Goal: Check status: Check status

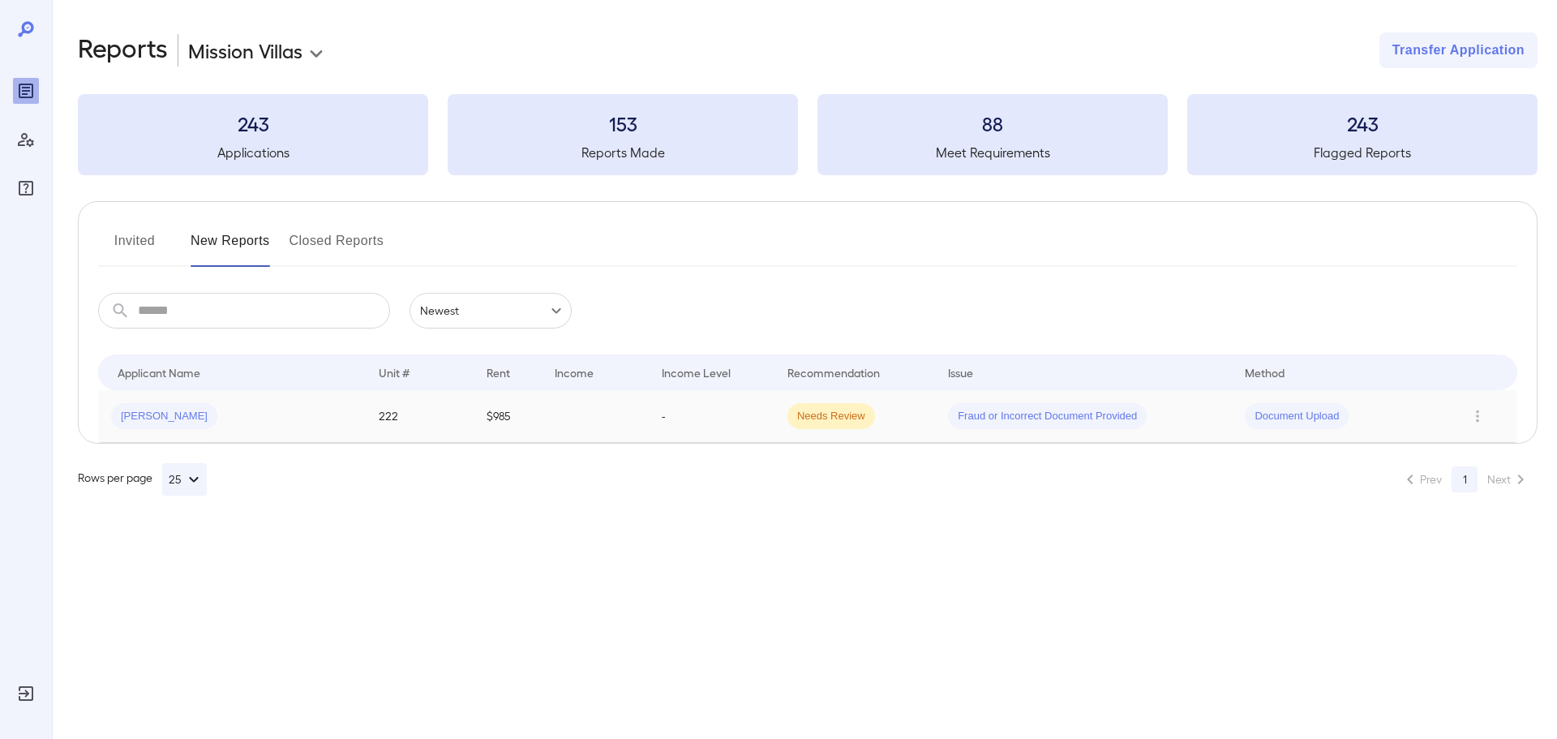
click at [307, 423] on div "[PERSON_NAME]" at bounding box center [232, 416] width 242 height 26
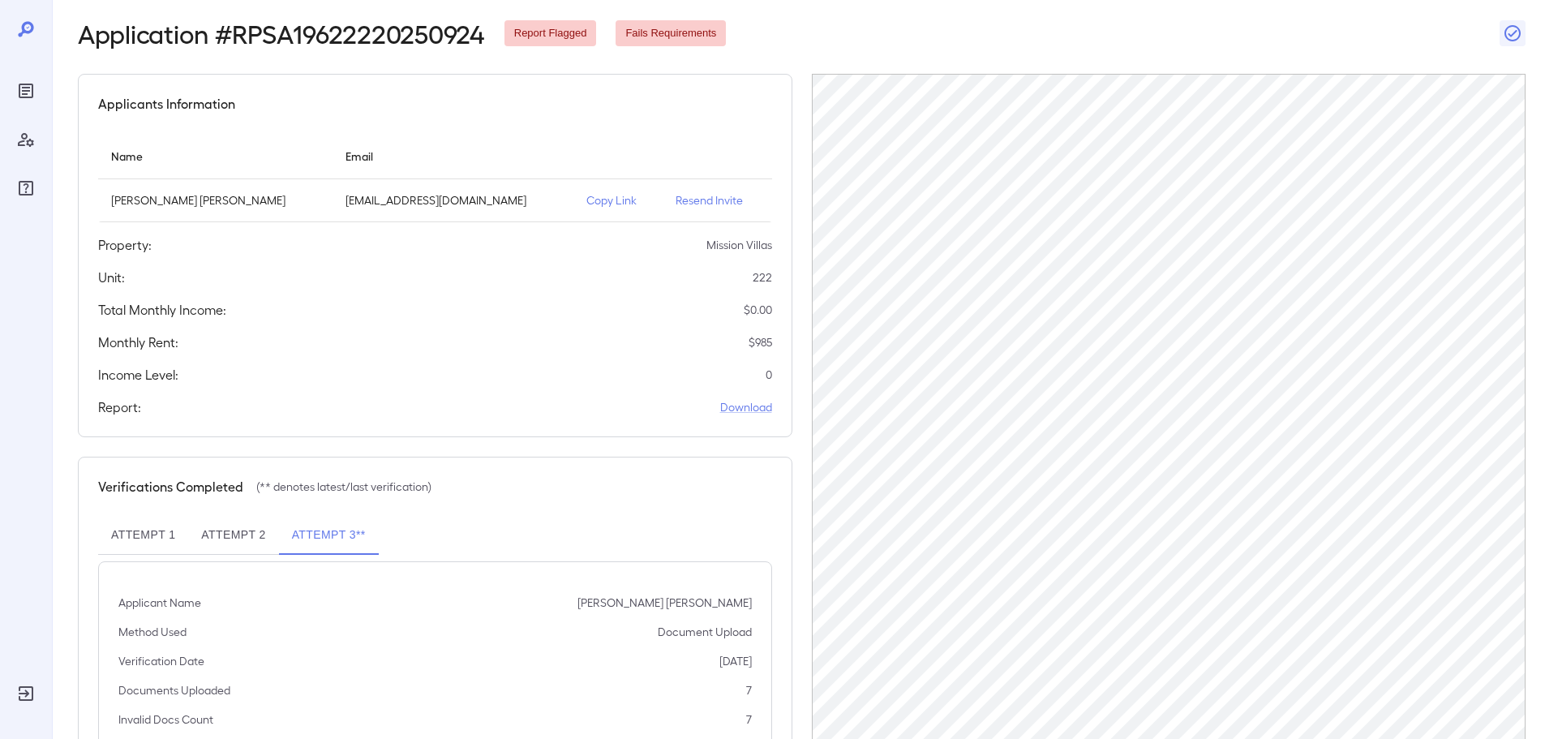
scroll to position [163, 0]
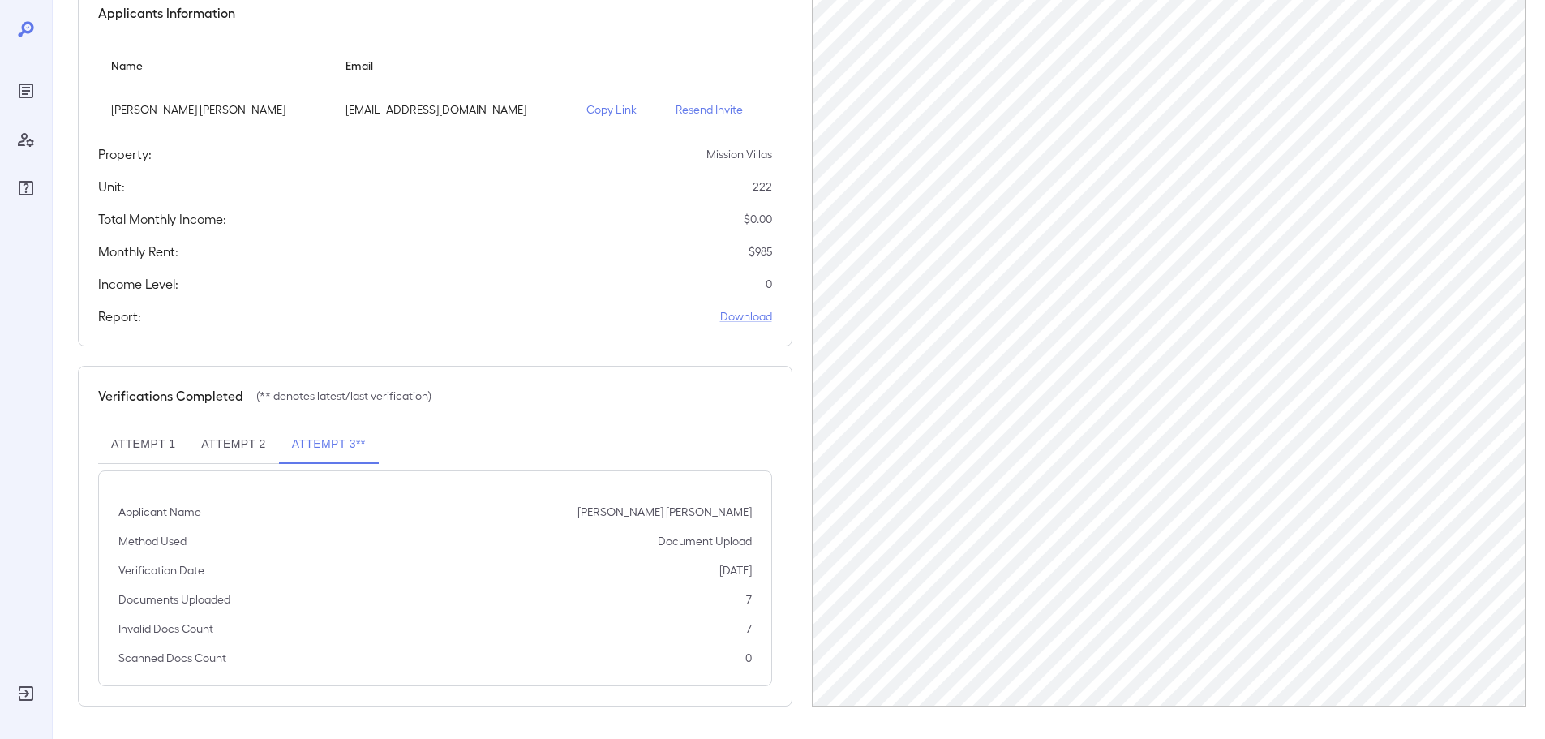
click at [318, 448] on button "Attempt 3**" at bounding box center [329, 444] width 100 height 39
click at [251, 448] on button "Attempt 2" at bounding box center [233, 444] width 90 height 39
click at [143, 448] on button "Attempt 1" at bounding box center [143, 444] width 90 height 39
click at [205, 440] on button "Attempt 2" at bounding box center [233, 444] width 90 height 39
click at [340, 444] on button "Attempt 3**" at bounding box center [329, 444] width 100 height 39
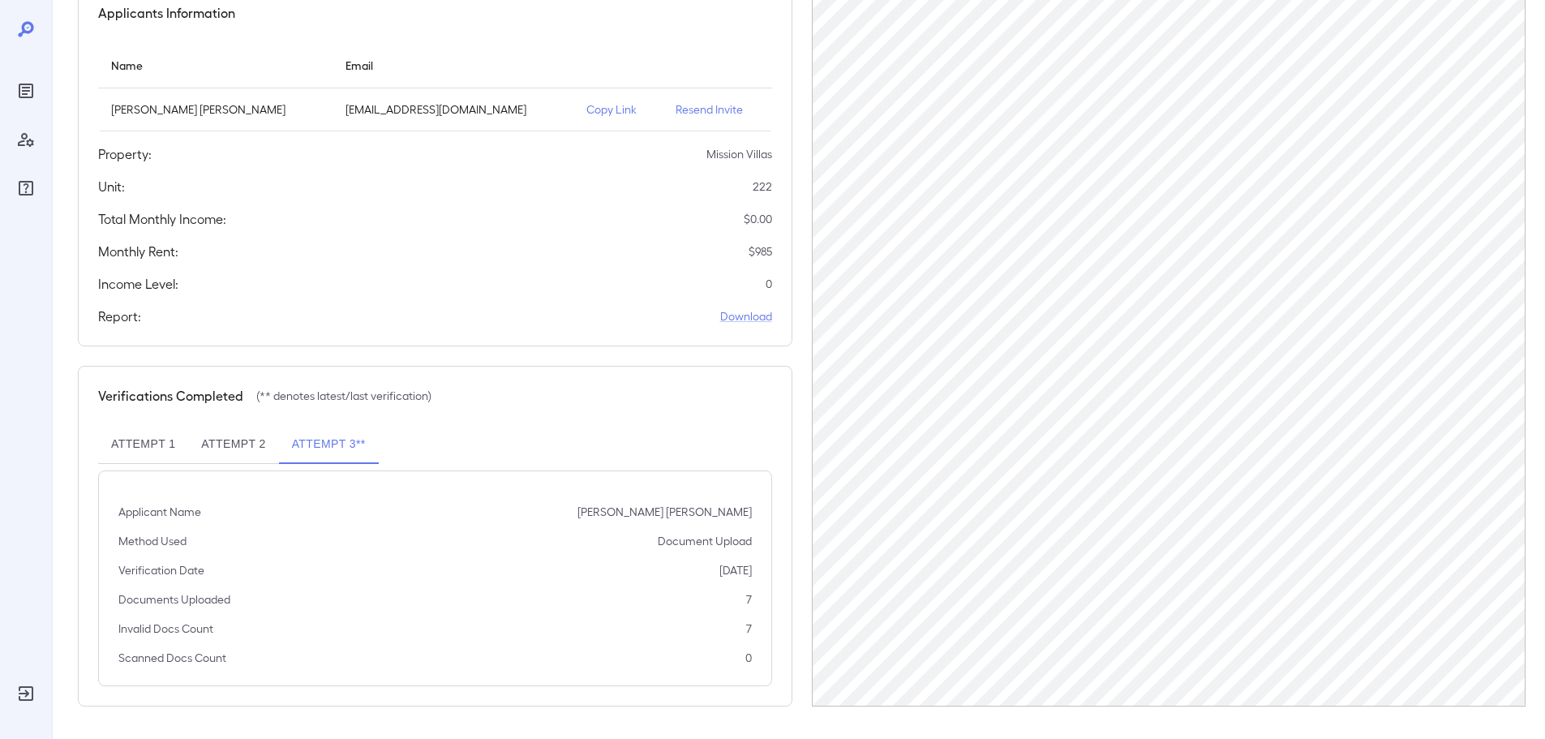
click at [318, 445] on button "Attempt 3**" at bounding box center [329, 444] width 100 height 39
click at [227, 444] on button "Attempt 2" at bounding box center [233, 444] width 90 height 39
click at [156, 443] on button "Attempt 1" at bounding box center [143, 444] width 90 height 39
click at [238, 442] on button "Attempt 2" at bounding box center [233, 444] width 90 height 39
click at [347, 448] on button "Attempt 3**" at bounding box center [329, 444] width 100 height 39
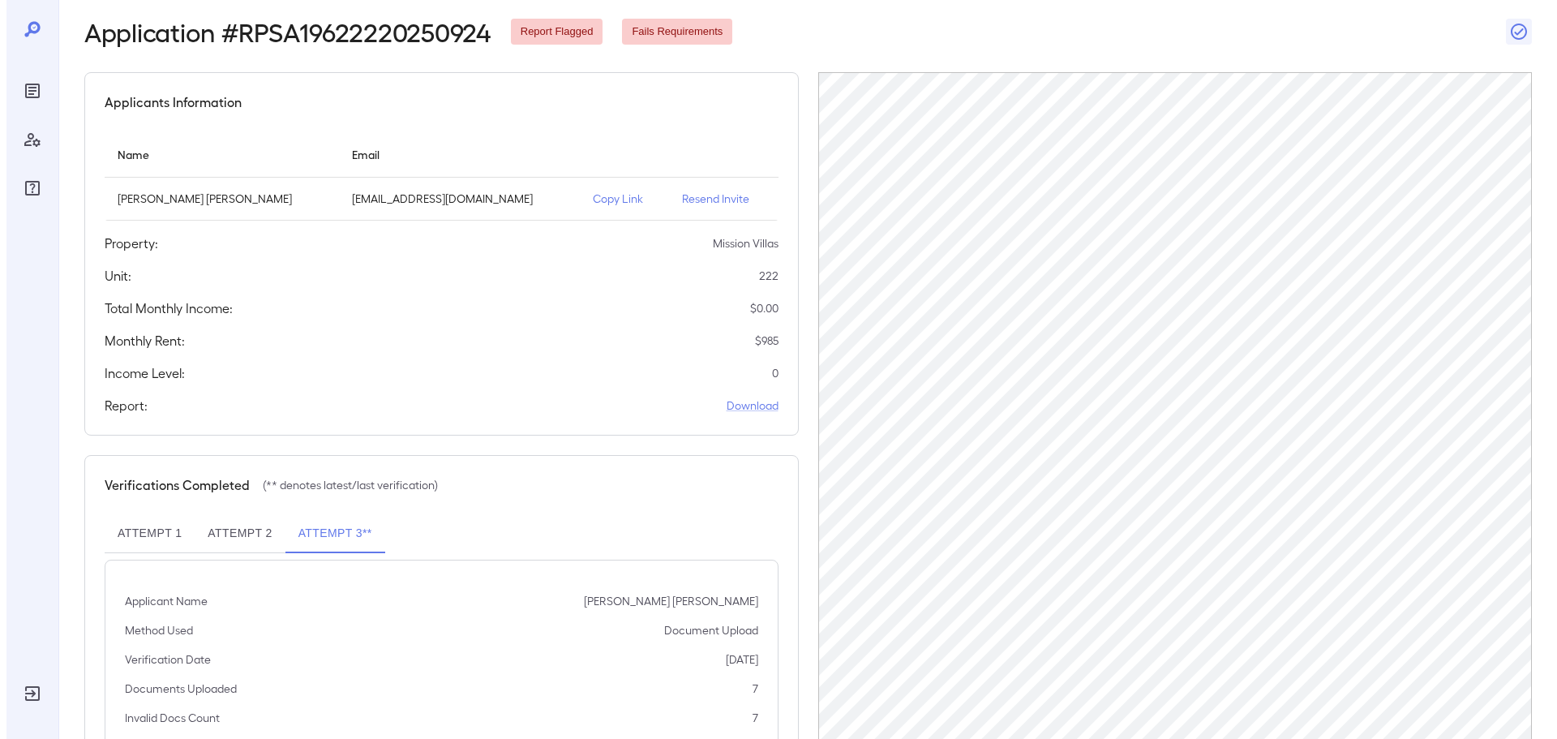
scroll to position [0, 0]
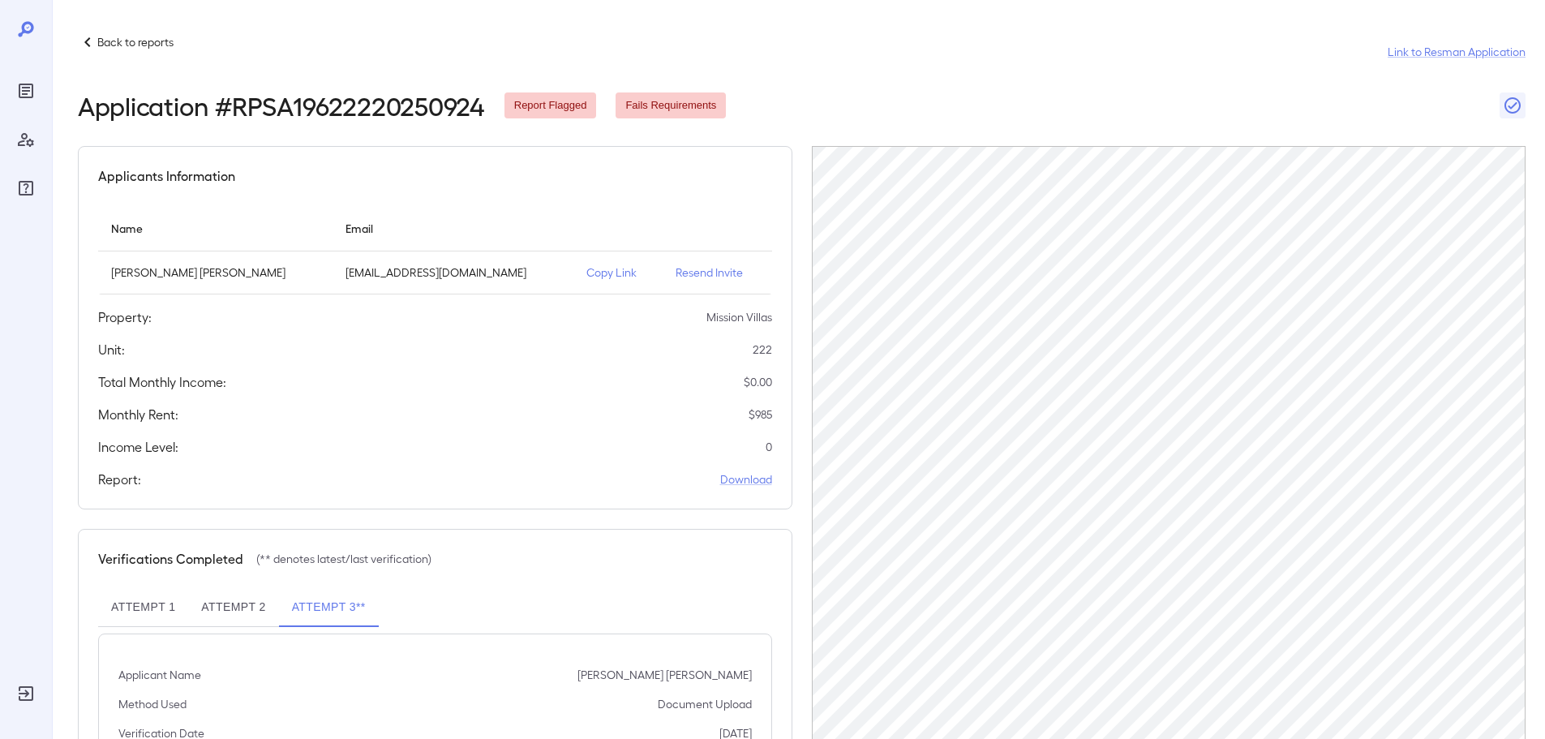
click at [106, 39] on p "Back to reports" at bounding box center [135, 42] width 76 height 16
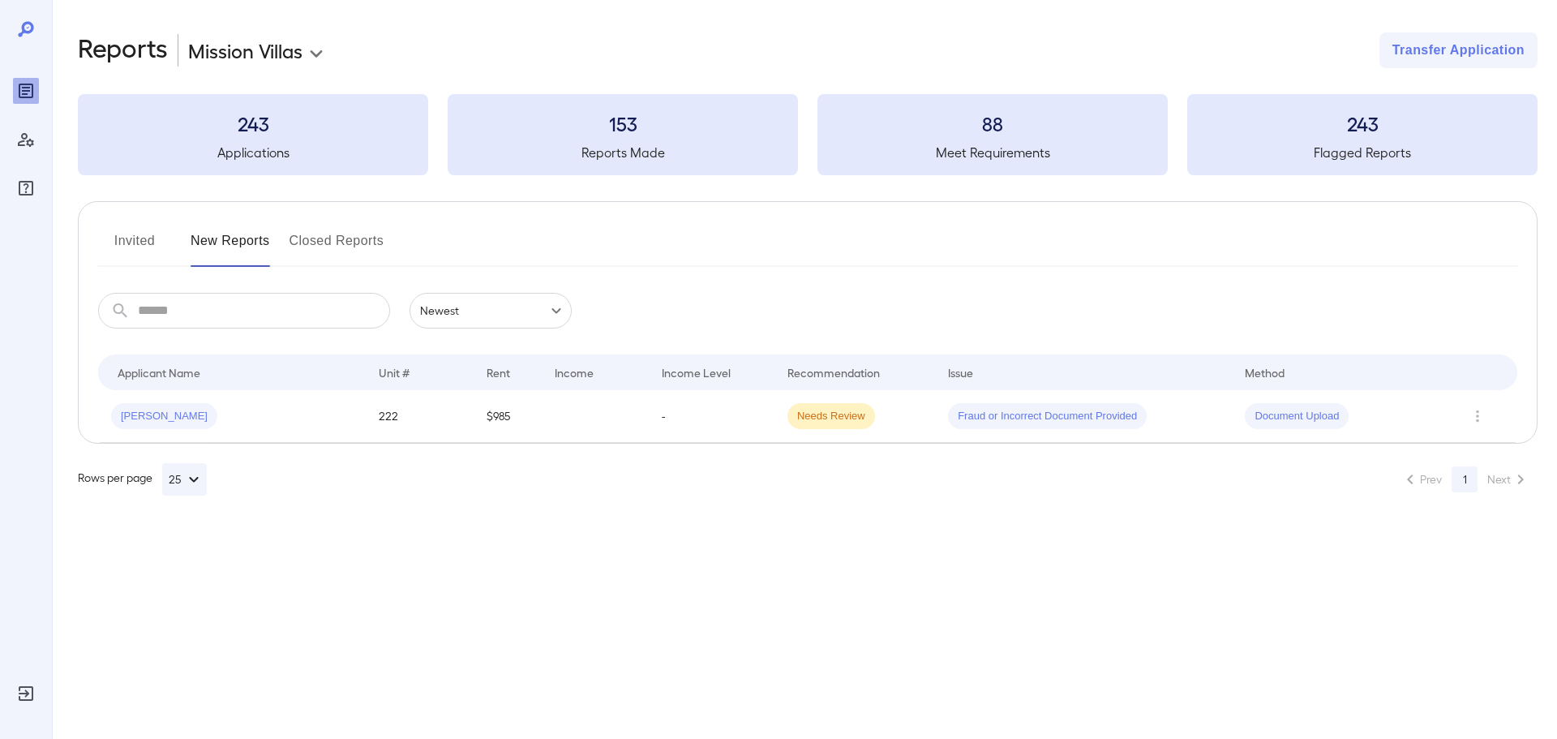
click at [143, 242] on button "Invited" at bounding box center [134, 247] width 73 height 39
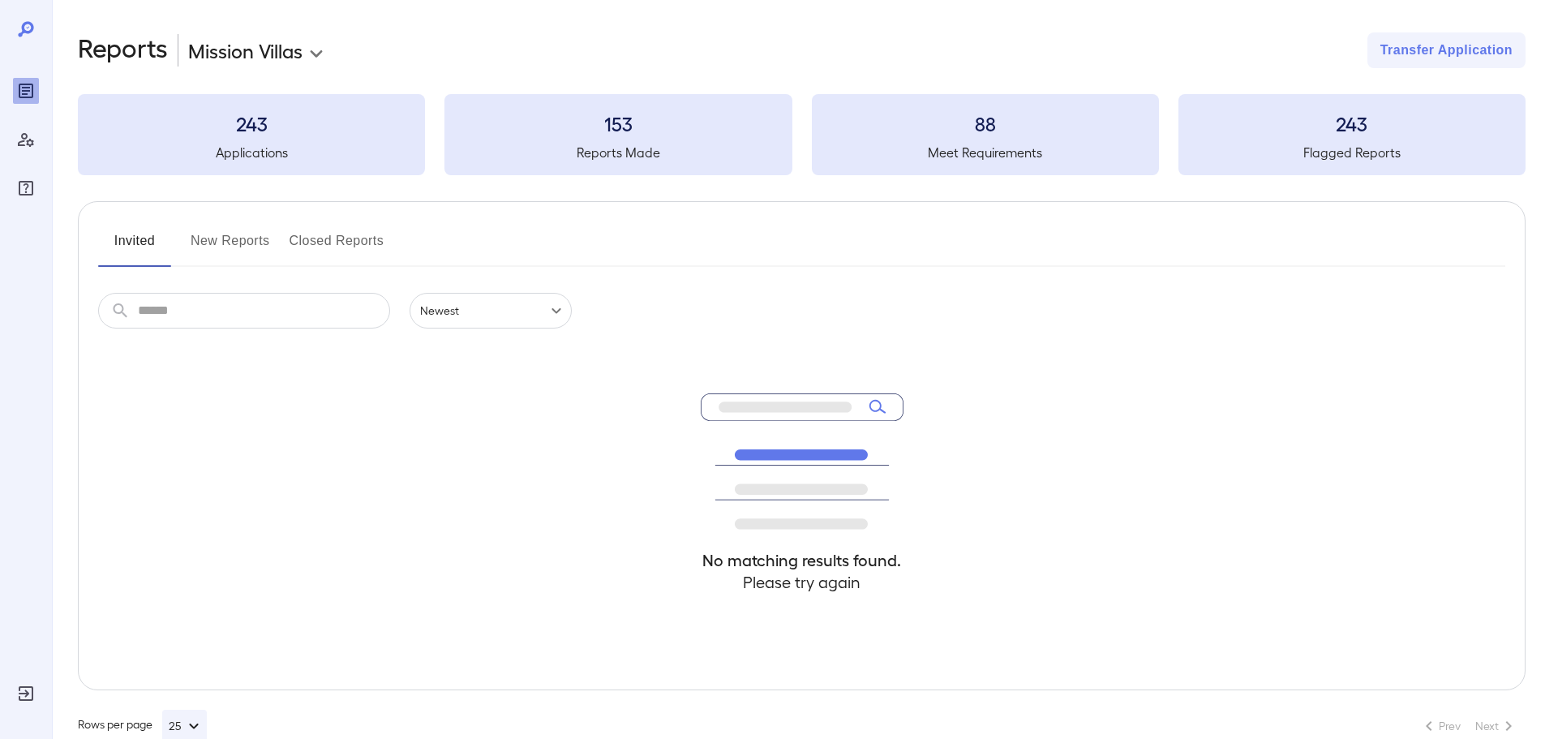
click at [220, 244] on button "New Reports" at bounding box center [230, 247] width 79 height 39
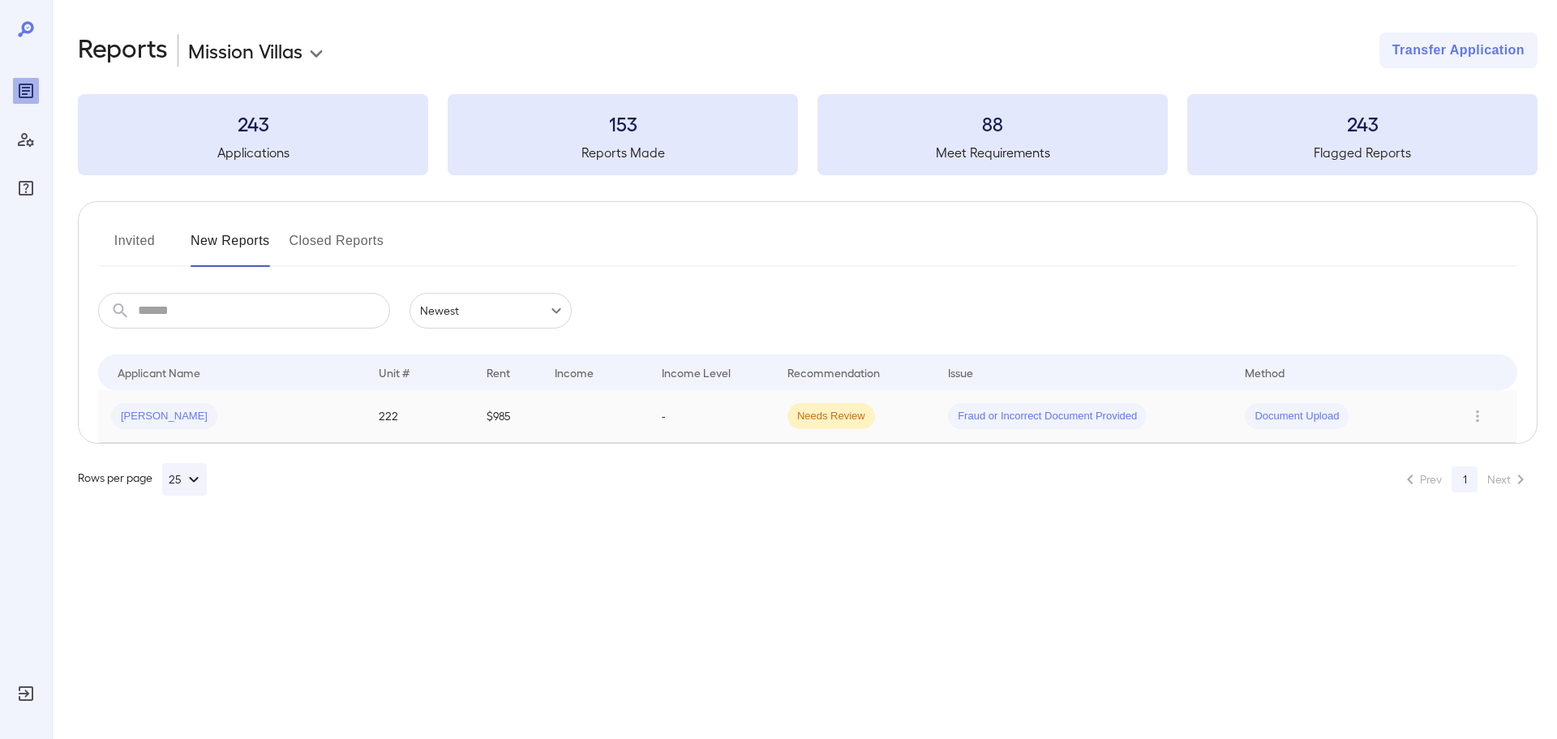
click at [252, 428] on div "[PERSON_NAME]" at bounding box center [232, 416] width 242 height 26
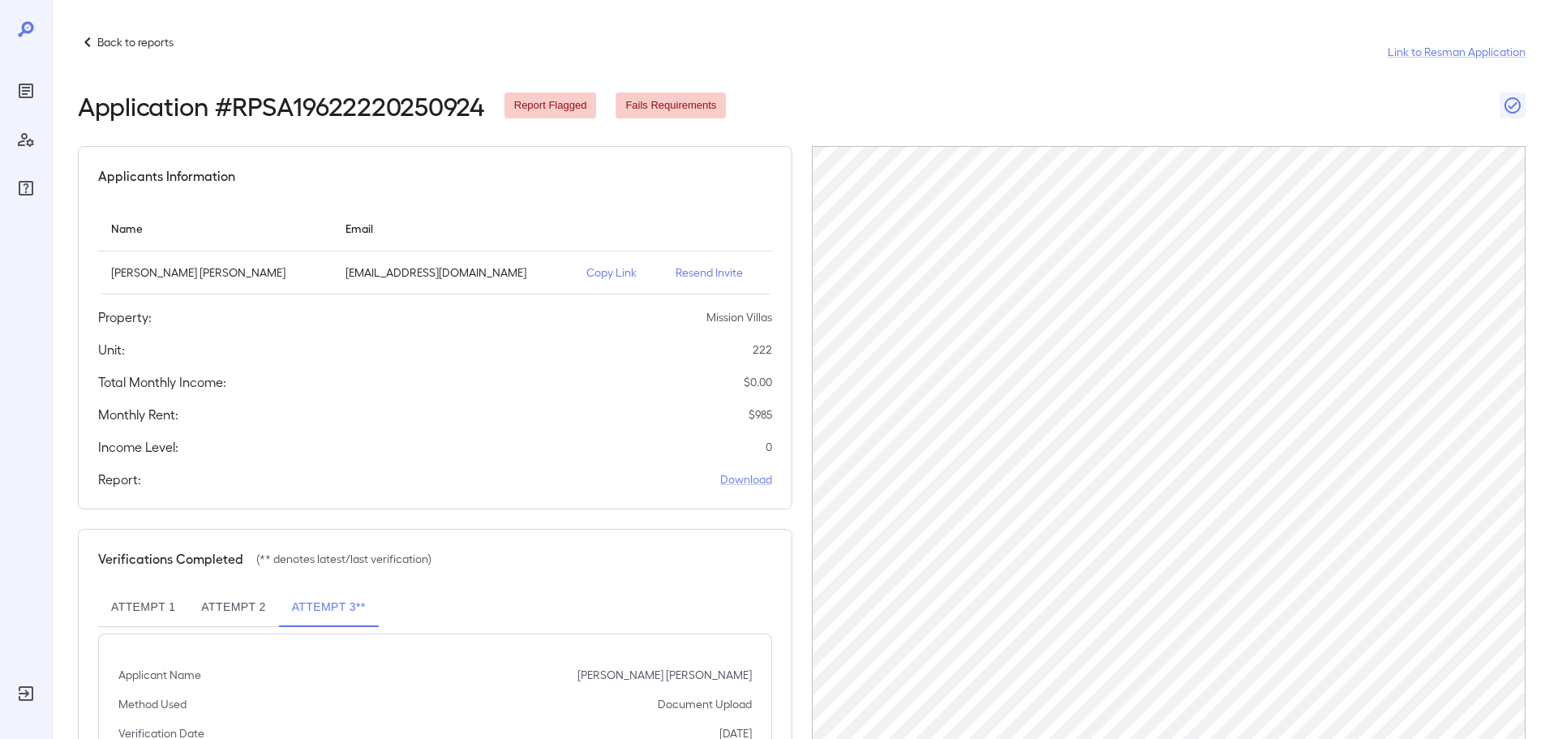
click at [25, 694] on icon "Log Out" at bounding box center [26, 693] width 15 height 15
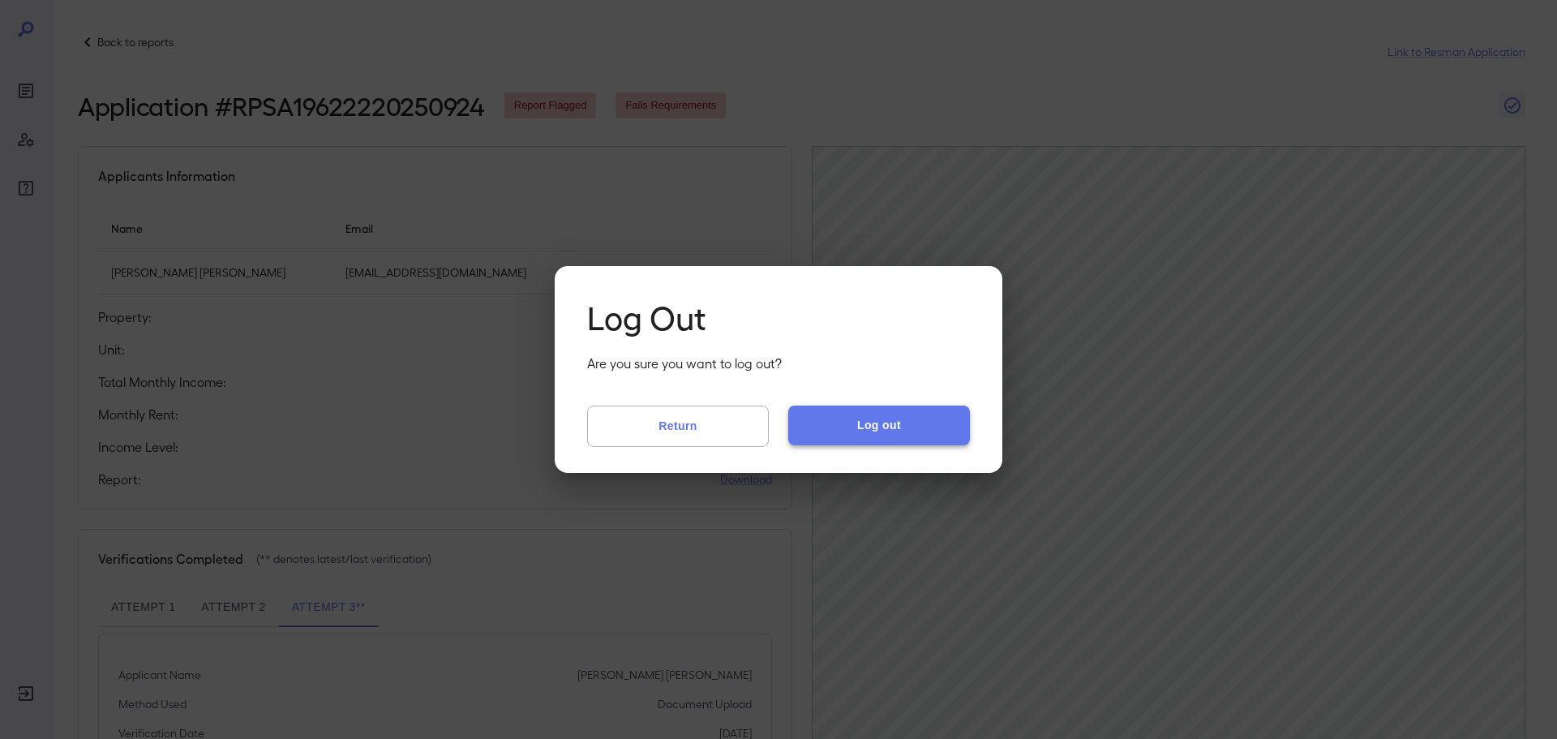
click at [938, 434] on button "Log out" at bounding box center [879, 424] width 182 height 39
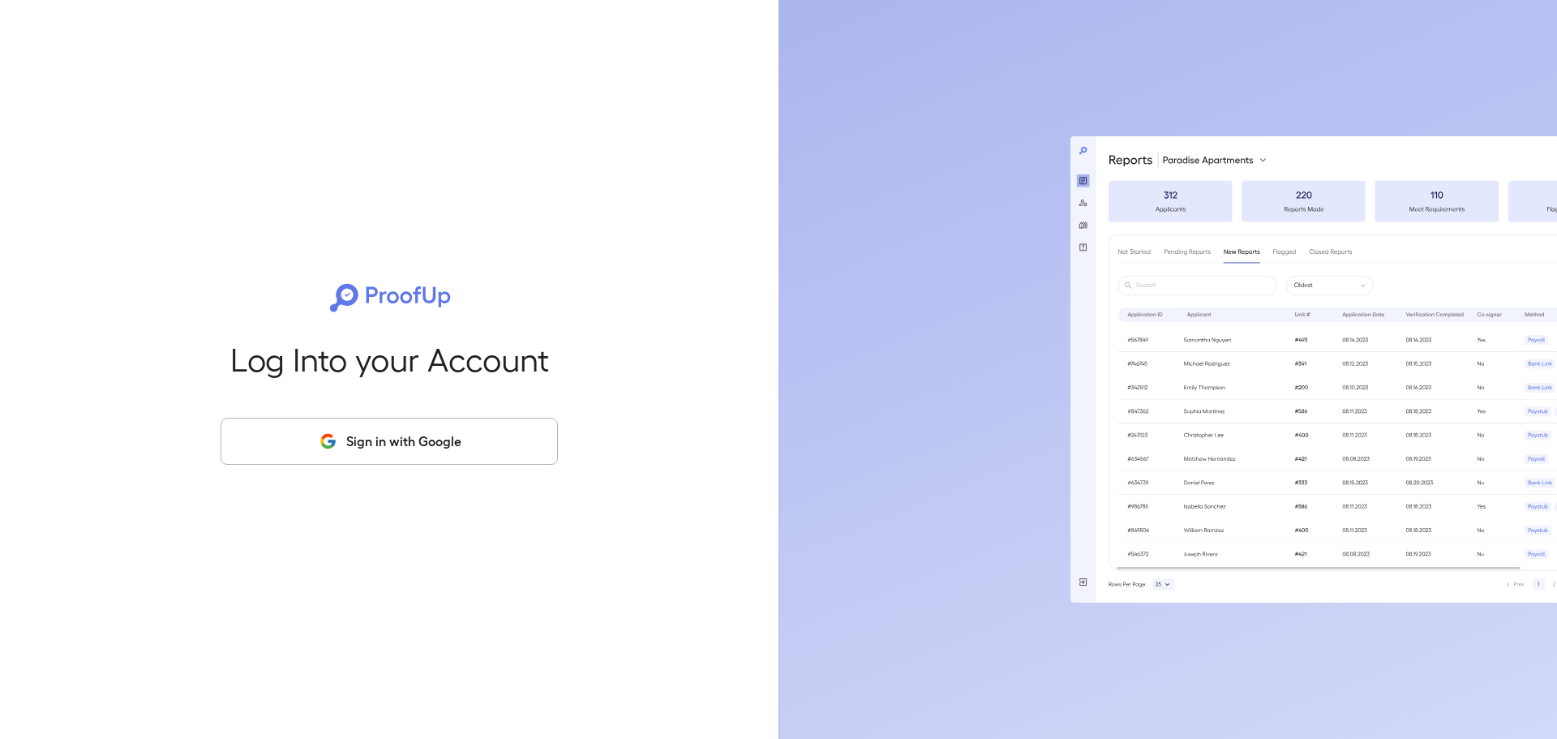
click at [307, 448] on button "Sign in with Google" at bounding box center [389, 441] width 337 height 47
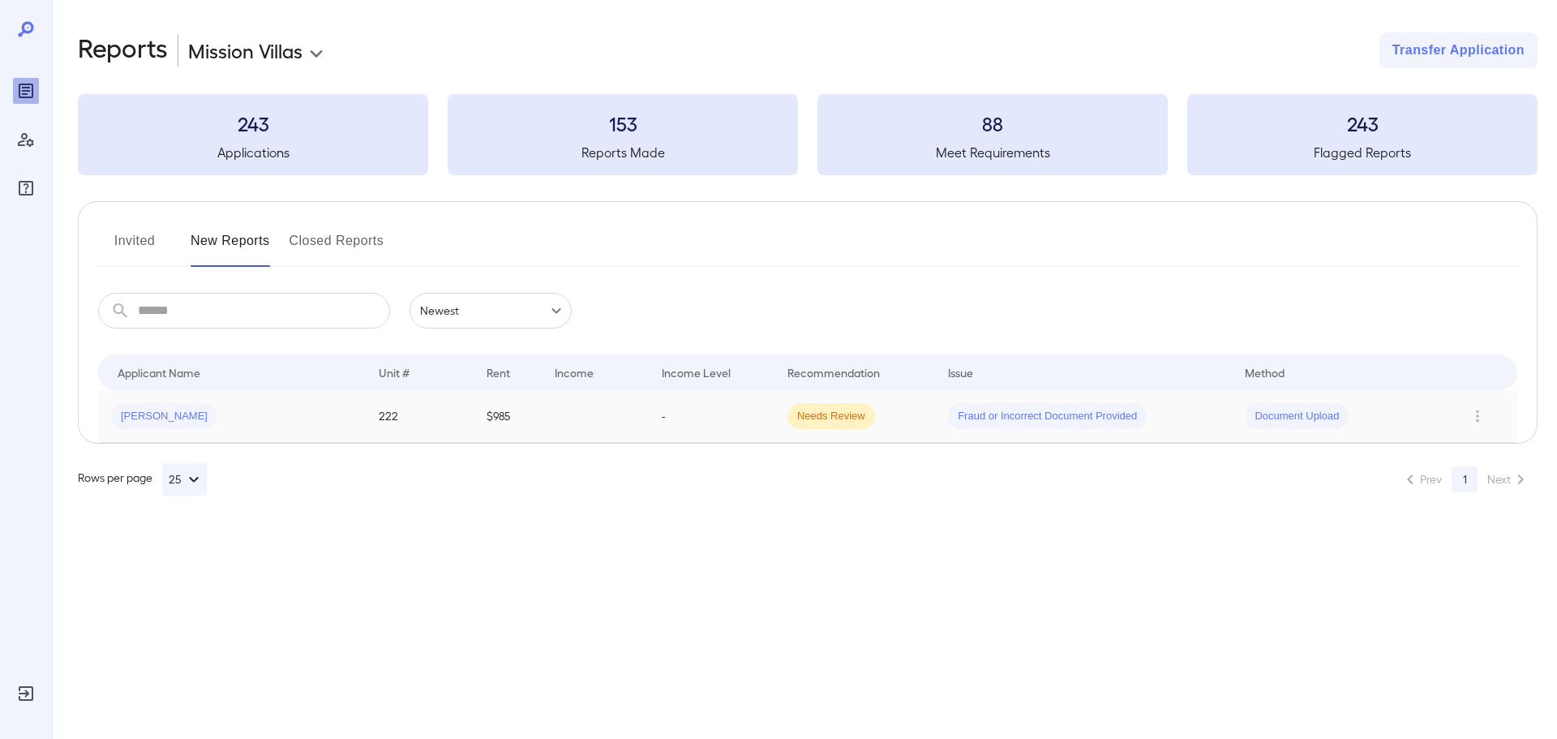
click at [653, 424] on td "-" at bounding box center [712, 416] width 126 height 53
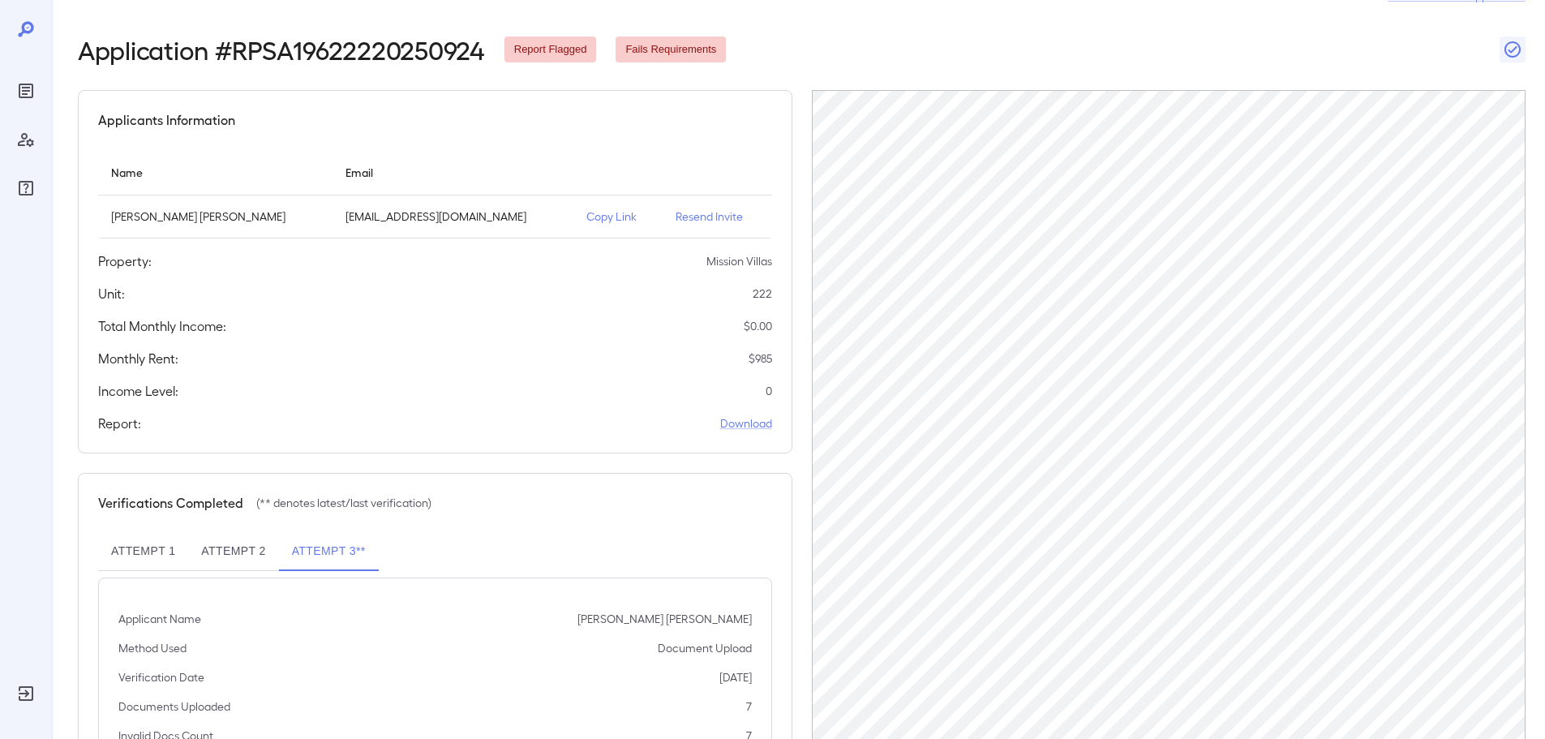
scroll to position [162, 0]
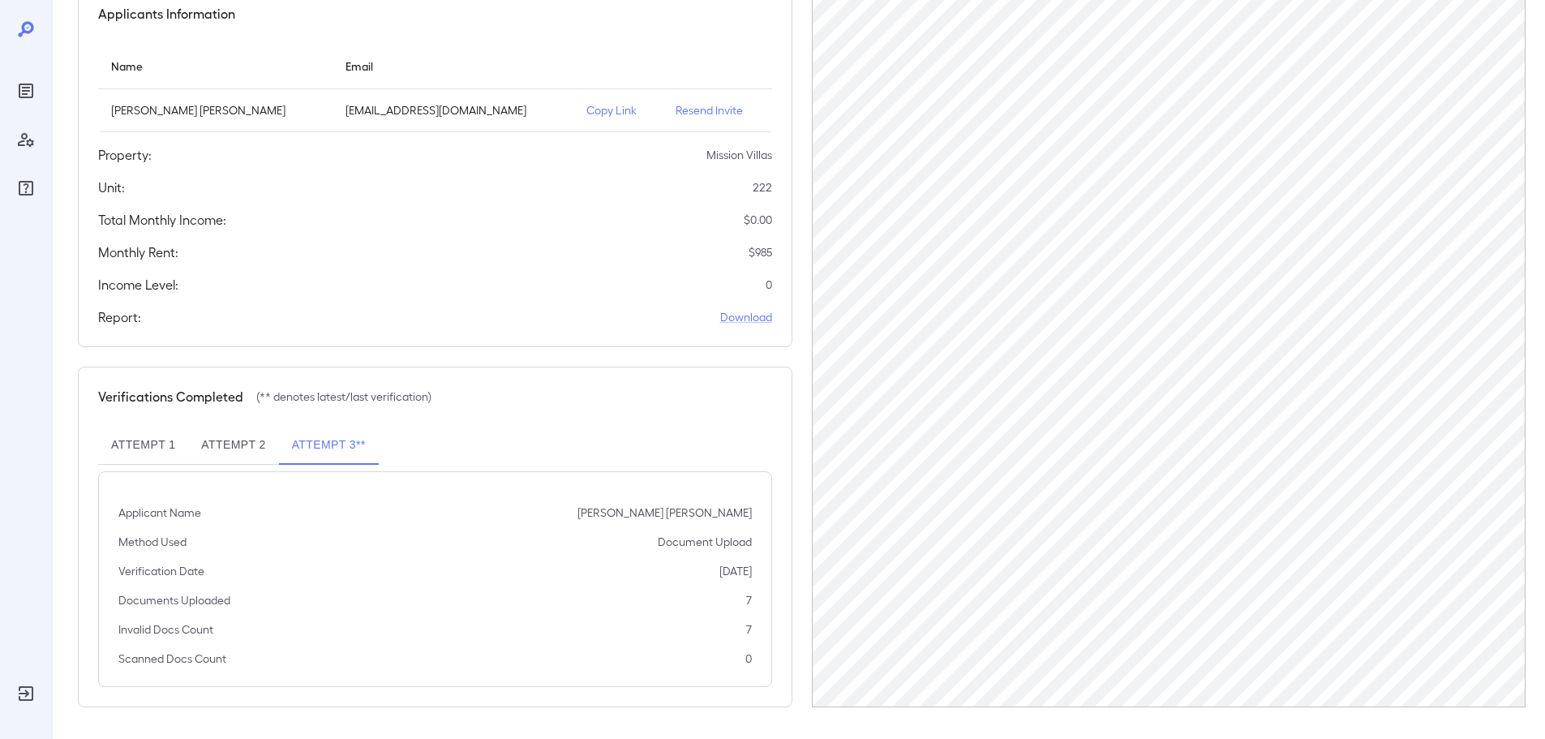
drag, startPoint x: 334, startPoint y: 451, endPoint x: 314, endPoint y: 449, distance: 20.3
click at [333, 451] on button "Attempt 3**" at bounding box center [329, 445] width 100 height 39
click at [213, 444] on button "Attempt 2" at bounding box center [233, 445] width 90 height 39
click at [152, 447] on button "Attempt 1" at bounding box center [143, 445] width 90 height 39
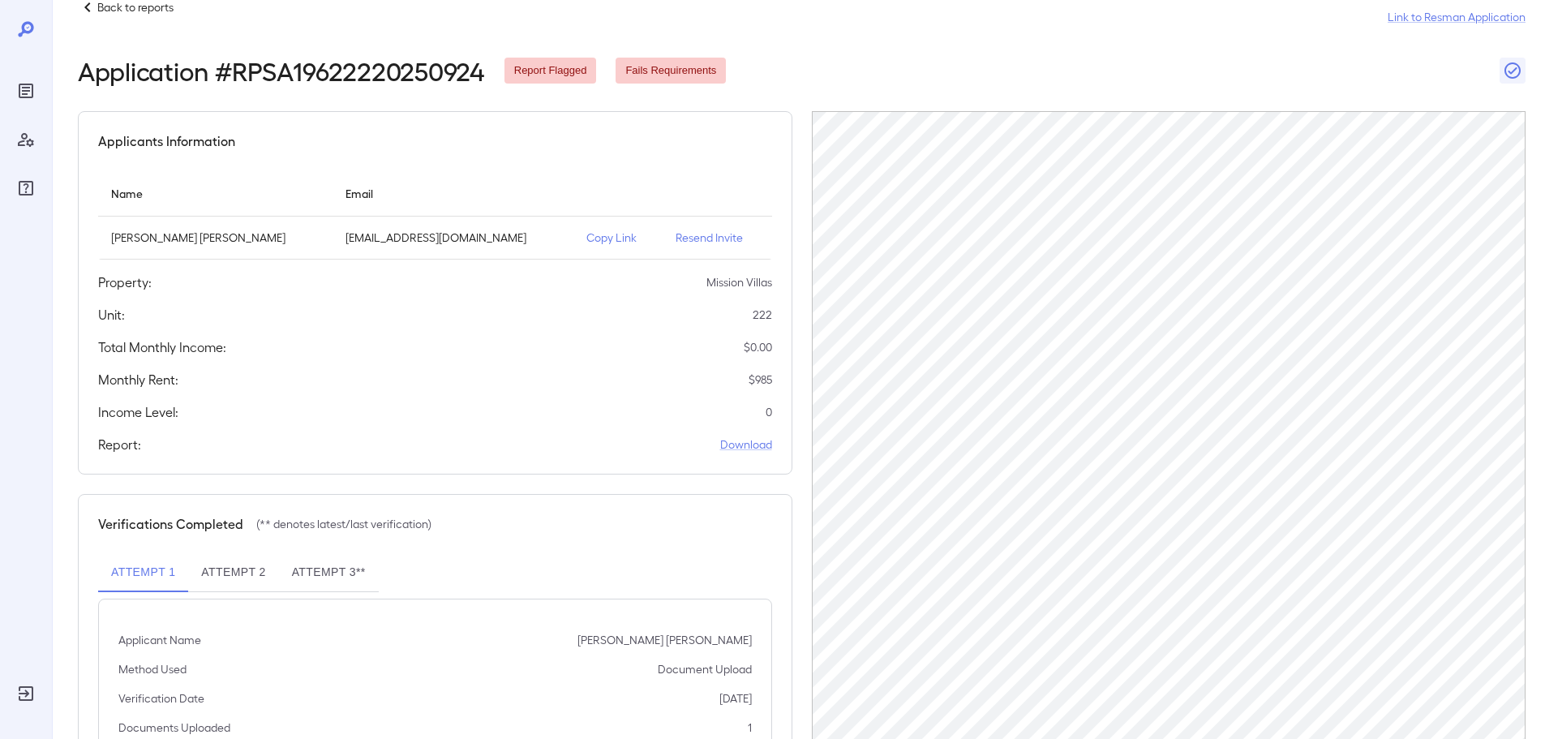
scroll to position [0, 0]
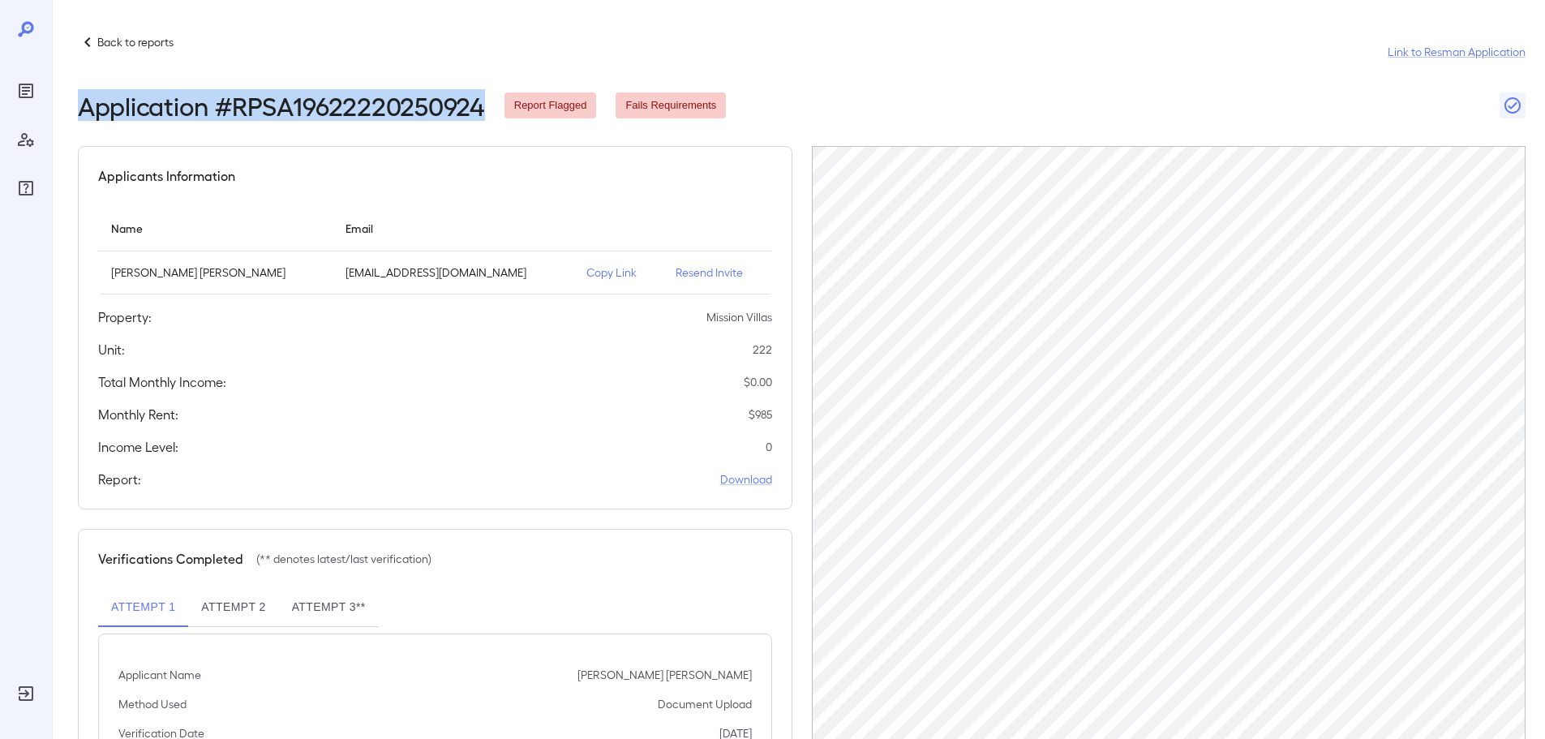
drag, startPoint x: 479, startPoint y: 105, endPoint x: 75, endPoint y: 96, distance: 404.7
click at [75, 96] on div "Back to reports Link to Resman Application Application # RPSA19622220250924 Rep…" at bounding box center [798, 451] width 1493 height 902
copy h2 "Application # RPSA19622220250924"
